Goal: Task Accomplishment & Management: Use online tool/utility

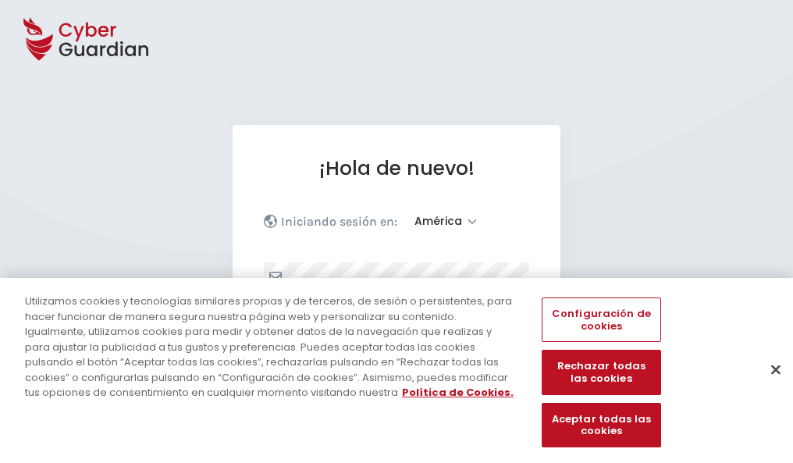
select select "América"
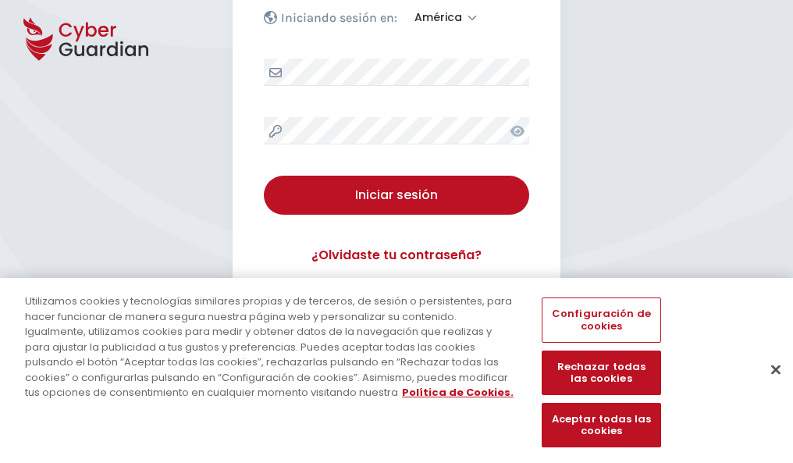
click at [768, 385] on button "Cerrar" at bounding box center [775, 369] width 34 height 34
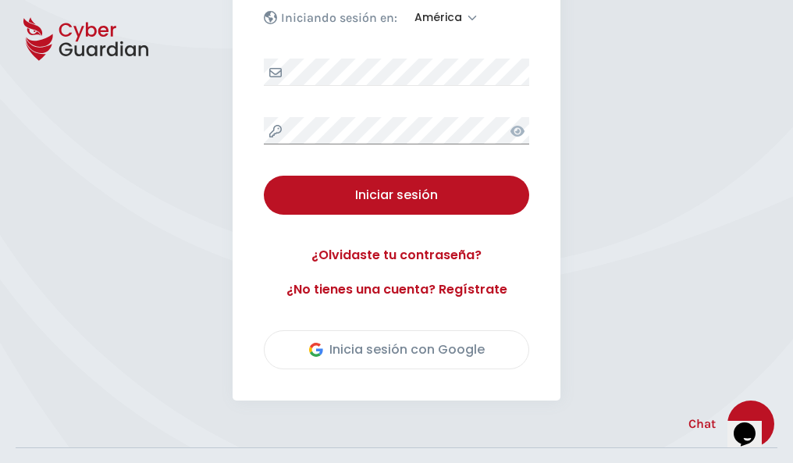
scroll to position [354, 0]
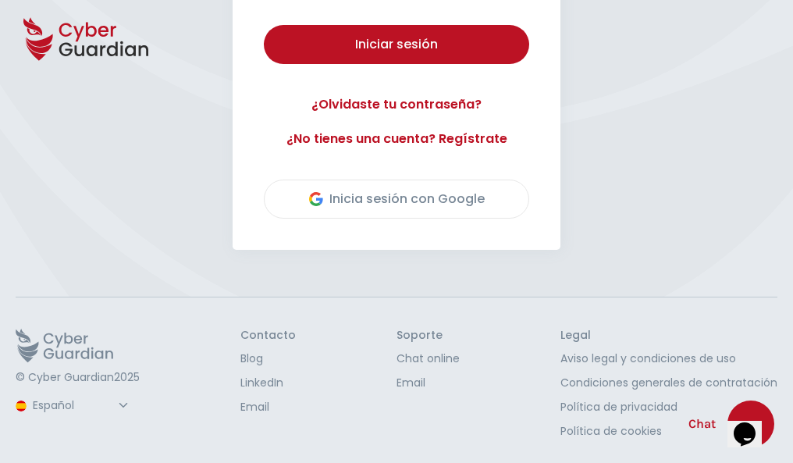
click at [264, 25] on button "Iniciar sesión" at bounding box center [396, 44] width 265 height 39
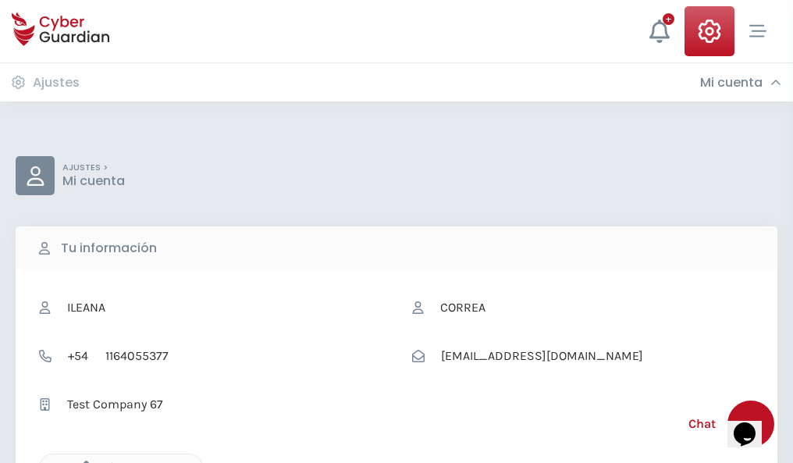
click at [82, 461] on icon "button" at bounding box center [82, 466] width 13 height 13
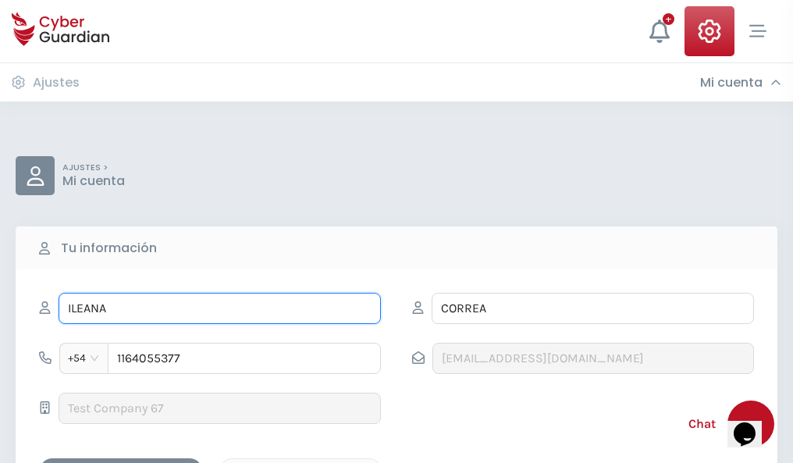
click at [219, 308] on input "ILEANA" at bounding box center [220, 308] width 322 height 31
type input "I"
type input "Candela"
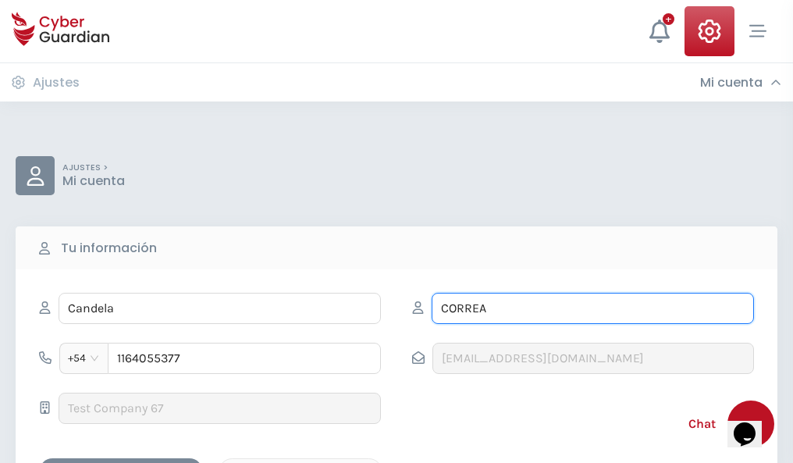
click at [592, 308] on input "CORREA" at bounding box center [592, 308] width 322 height 31
type input "C"
type input "Guzmán"
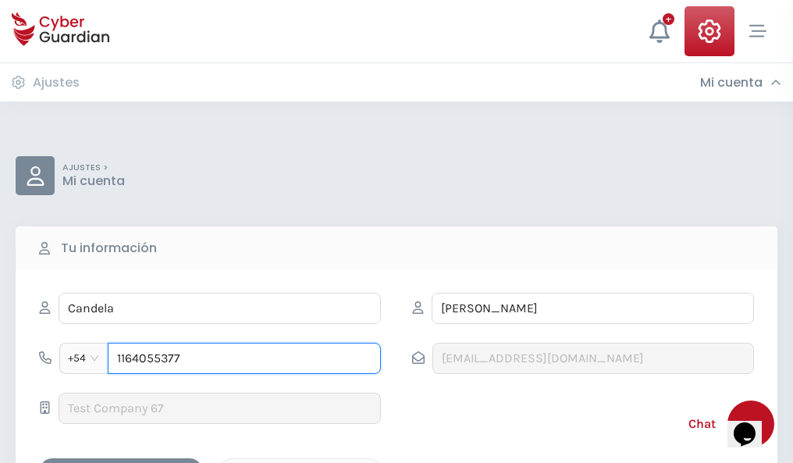
click at [244, 358] on input "1164055377" at bounding box center [244, 357] width 273 height 31
type input "1"
type input "4803420214"
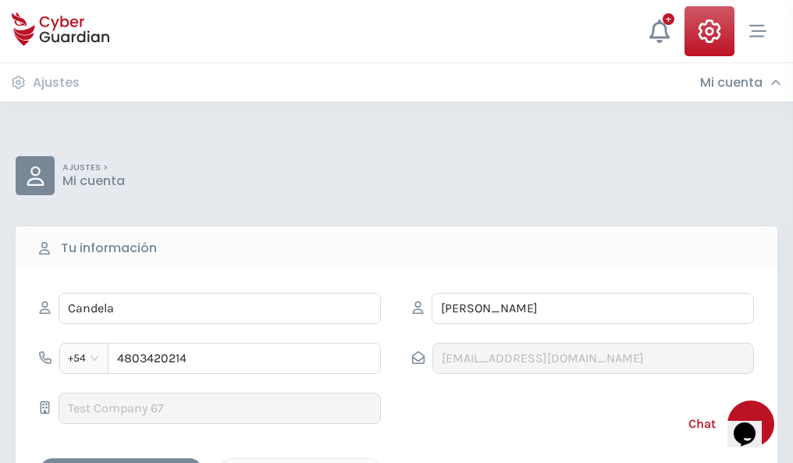
click at [300, 462] on div "Cancelar" at bounding box center [300, 472] width 139 height 20
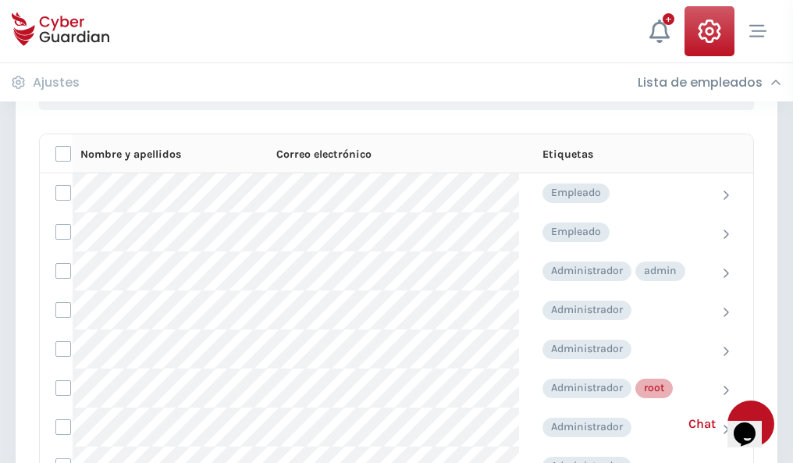
scroll to position [785, 0]
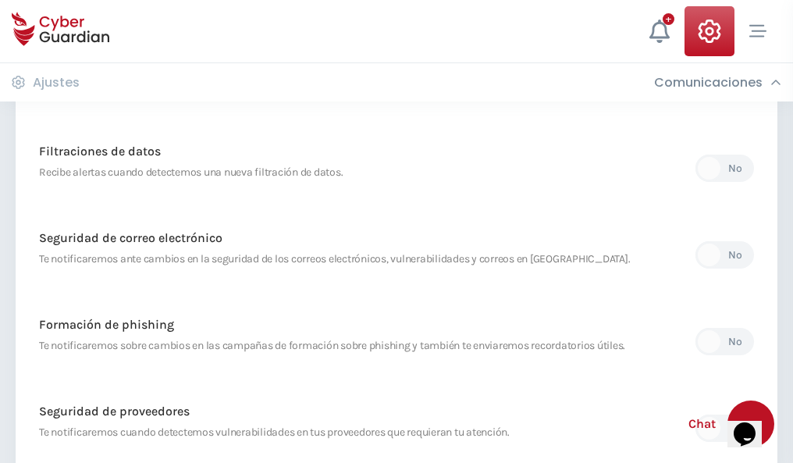
scroll to position [822, 0]
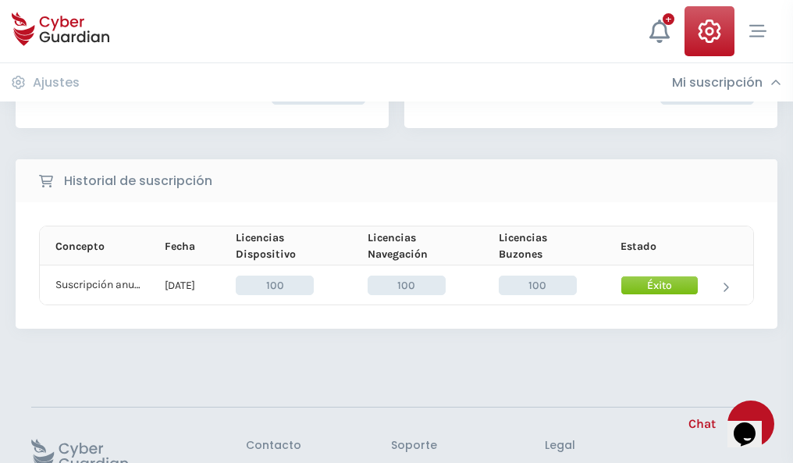
scroll to position [396, 0]
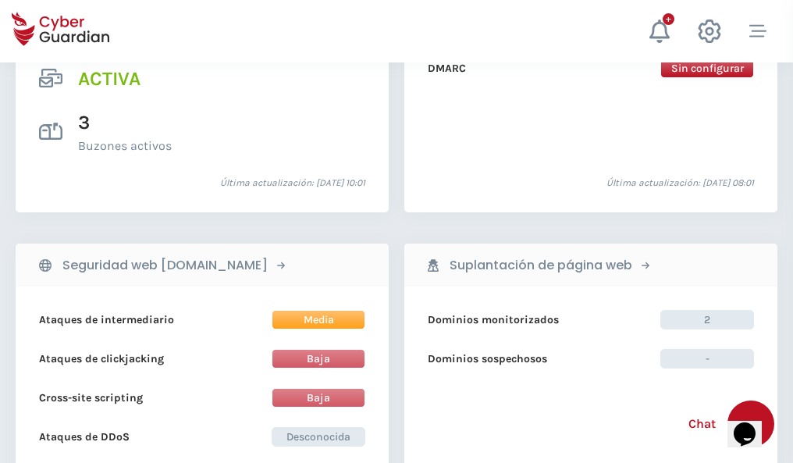
scroll to position [1585, 0]
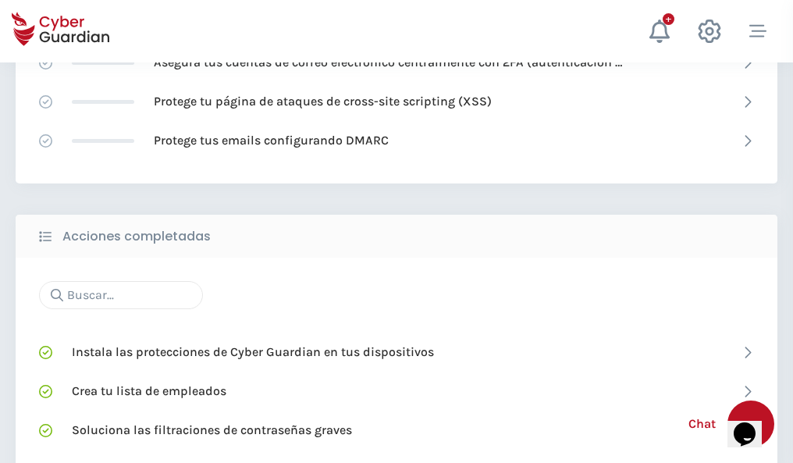
scroll to position [1039, 0]
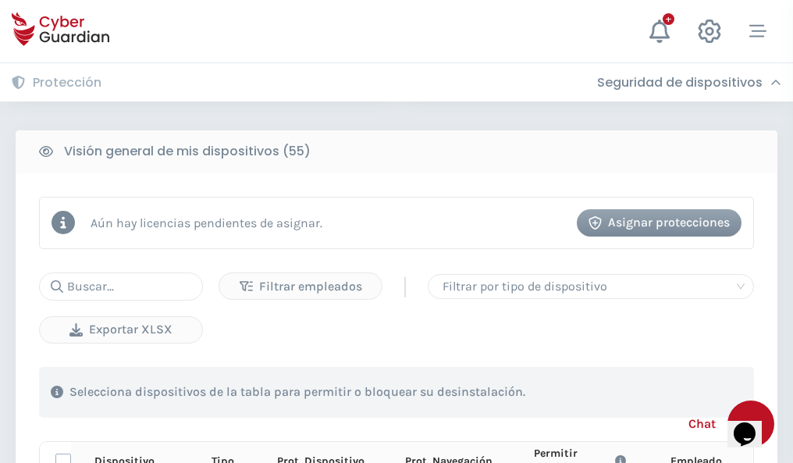
scroll to position [1379, 0]
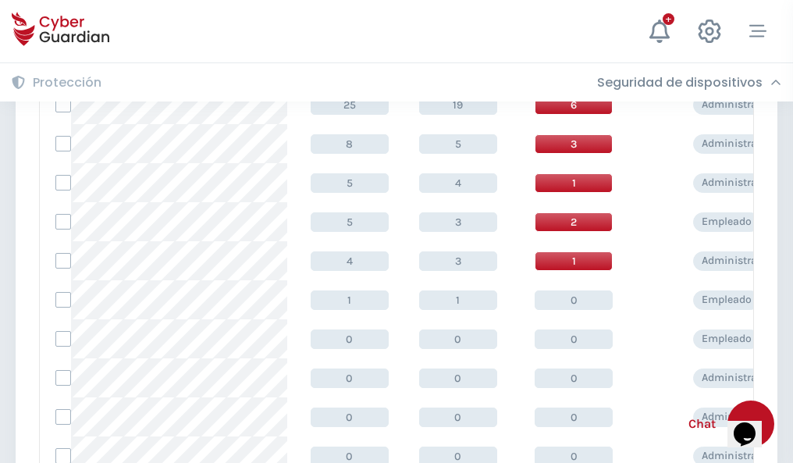
scroll to position [786, 0]
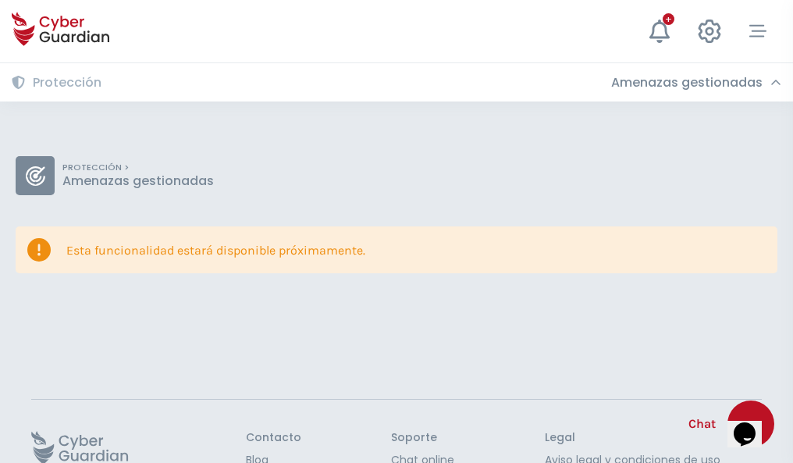
scroll to position [101, 0]
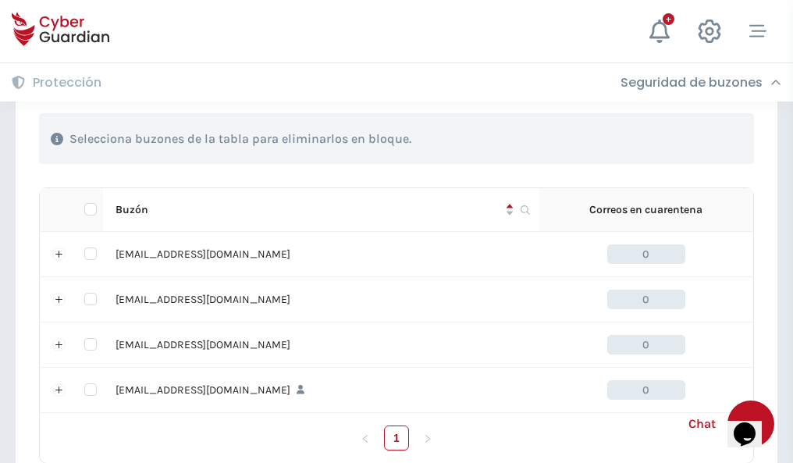
scroll to position [768, 0]
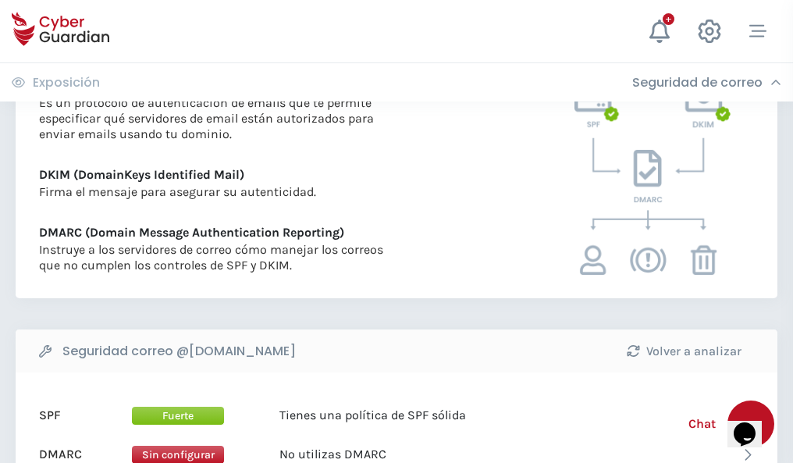
scroll to position [842, 0]
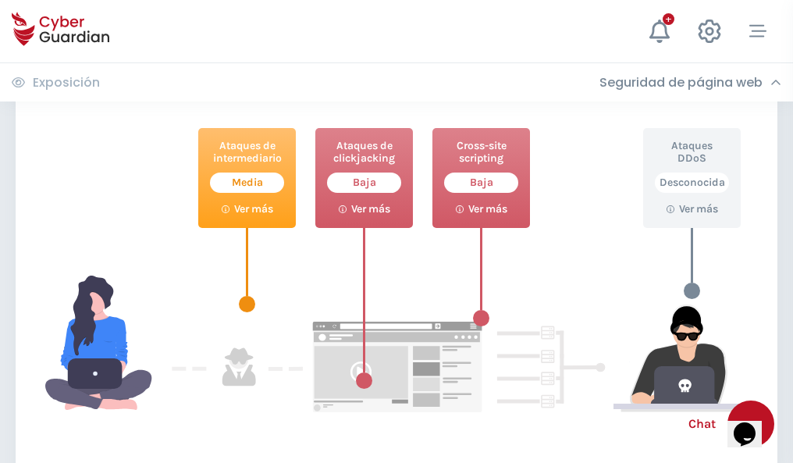
scroll to position [850, 0]
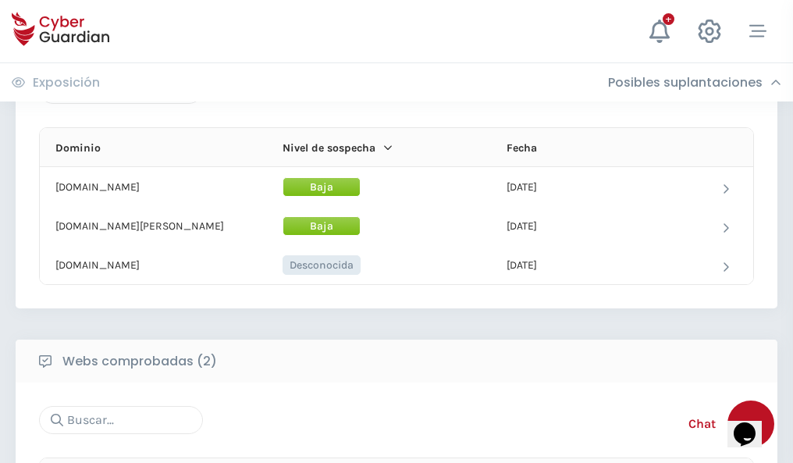
scroll to position [936, 0]
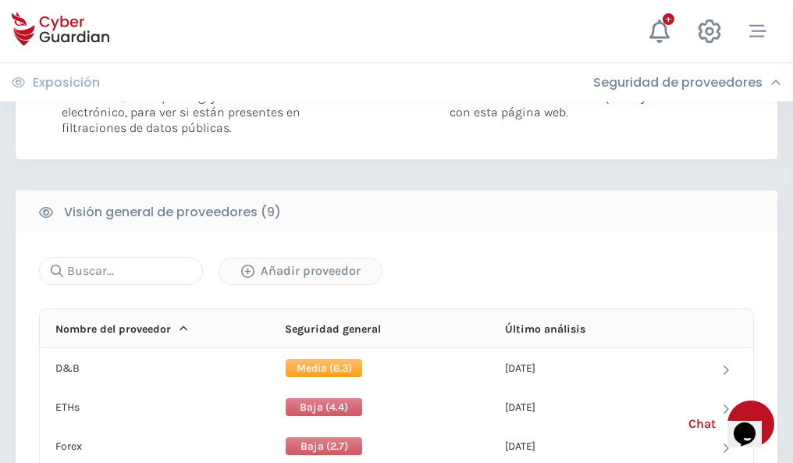
scroll to position [1123, 0]
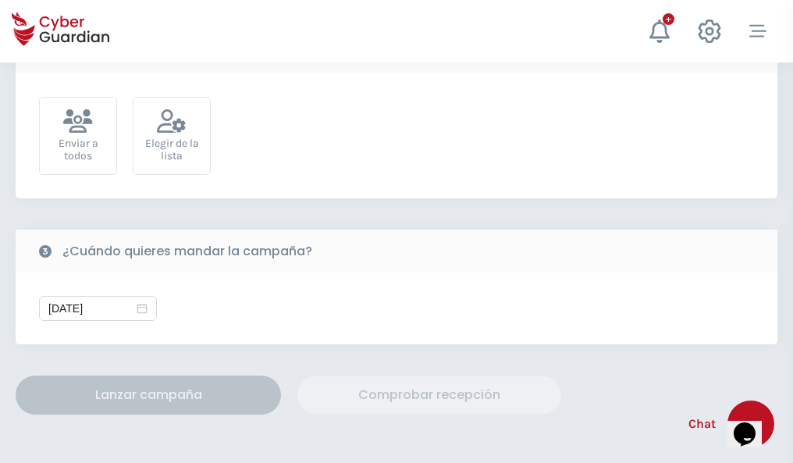
scroll to position [571, 0]
